Goal: Transaction & Acquisition: Book appointment/travel/reservation

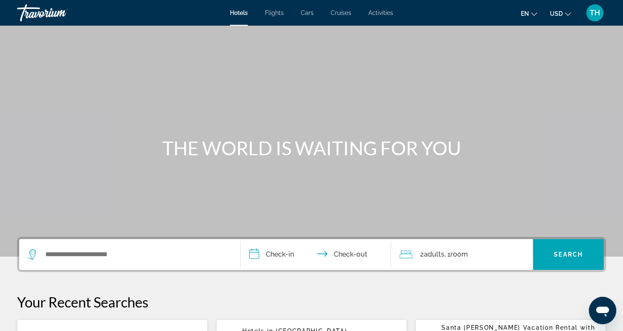
click at [384, 13] on span "Activities" at bounding box center [380, 12] width 25 height 7
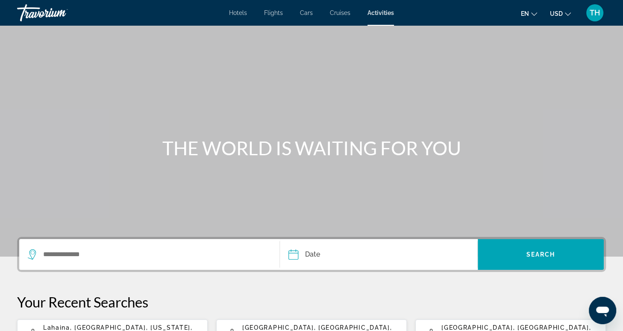
click at [130, 247] on div "Search widget" at bounding box center [149, 254] width 243 height 31
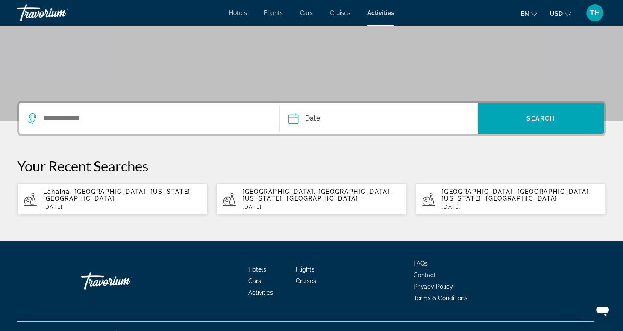
scroll to position [143, 0]
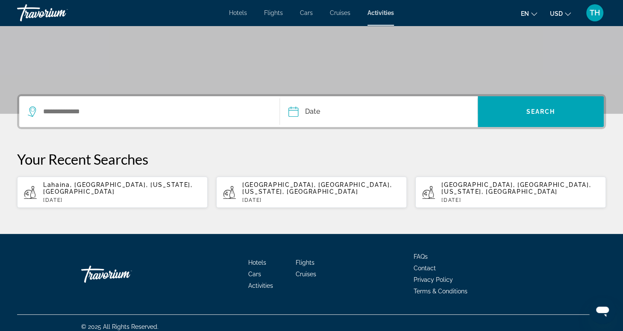
click at [123, 184] on span "Lahaina, [GEOGRAPHIC_DATA], [US_STATE], [GEOGRAPHIC_DATA]" at bounding box center [118, 188] width 150 height 14
type input "**********"
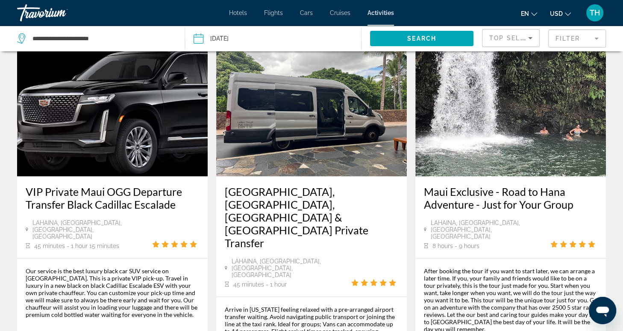
scroll to position [1269, 0]
